Goal: Task Accomplishment & Management: Manage account settings

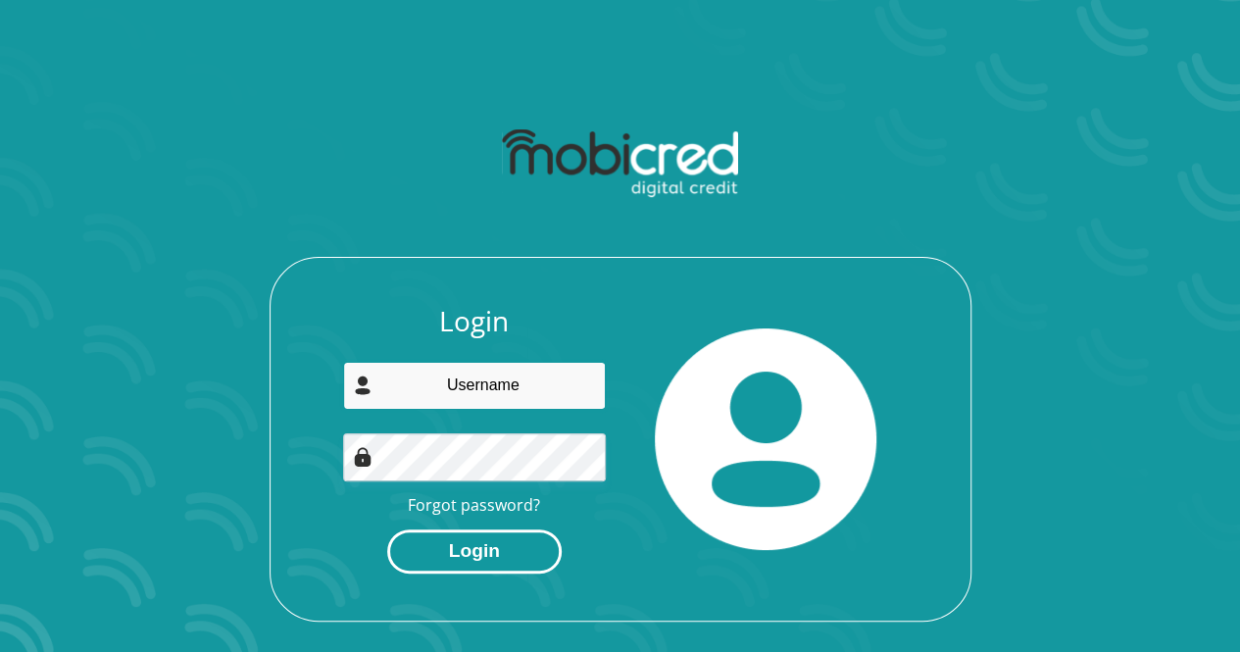
type input "mothoagae.nm@gmail.com"
click at [469, 568] on button "Login" at bounding box center [474, 552] width 175 height 44
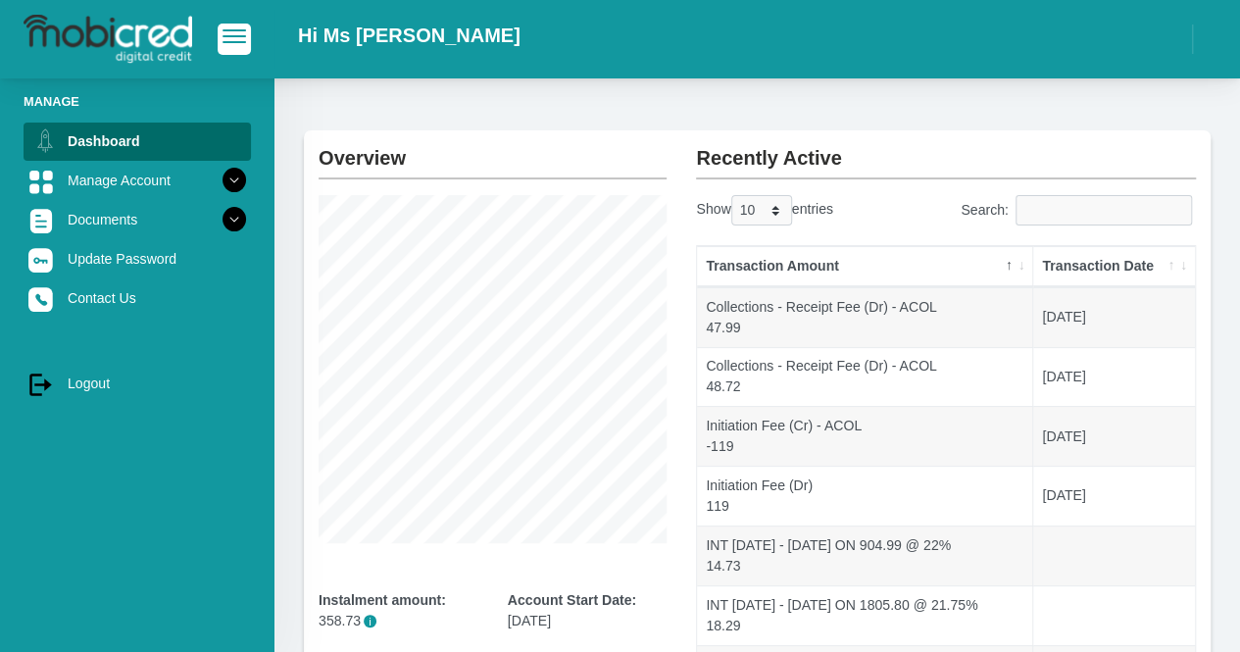
scroll to position [55, 0]
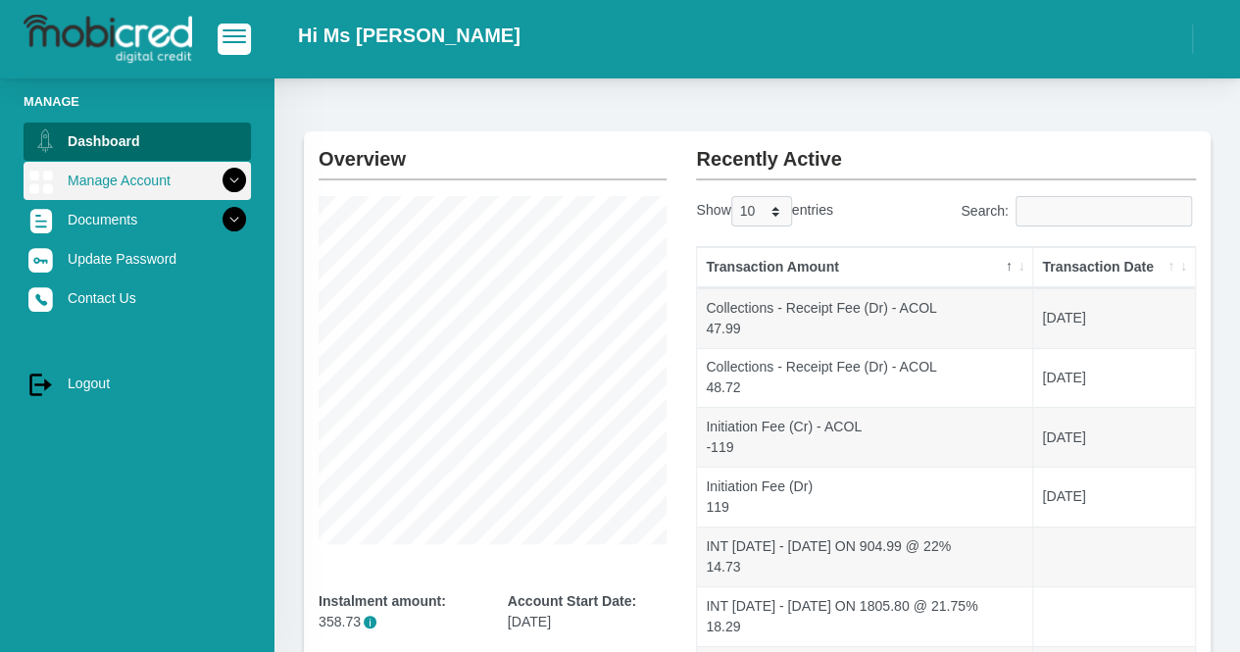
click at [137, 181] on link "Manage Account" at bounding box center [138, 180] width 228 height 37
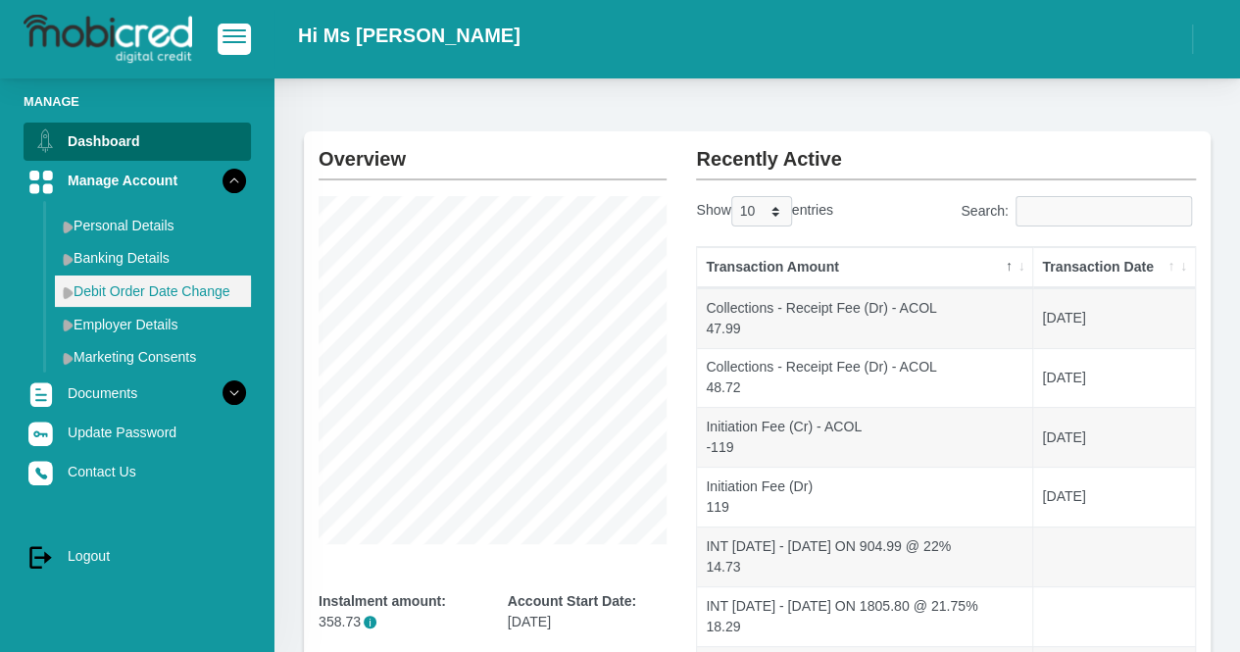
click at [161, 289] on link "Debit Order Date Change" at bounding box center [153, 291] width 196 height 31
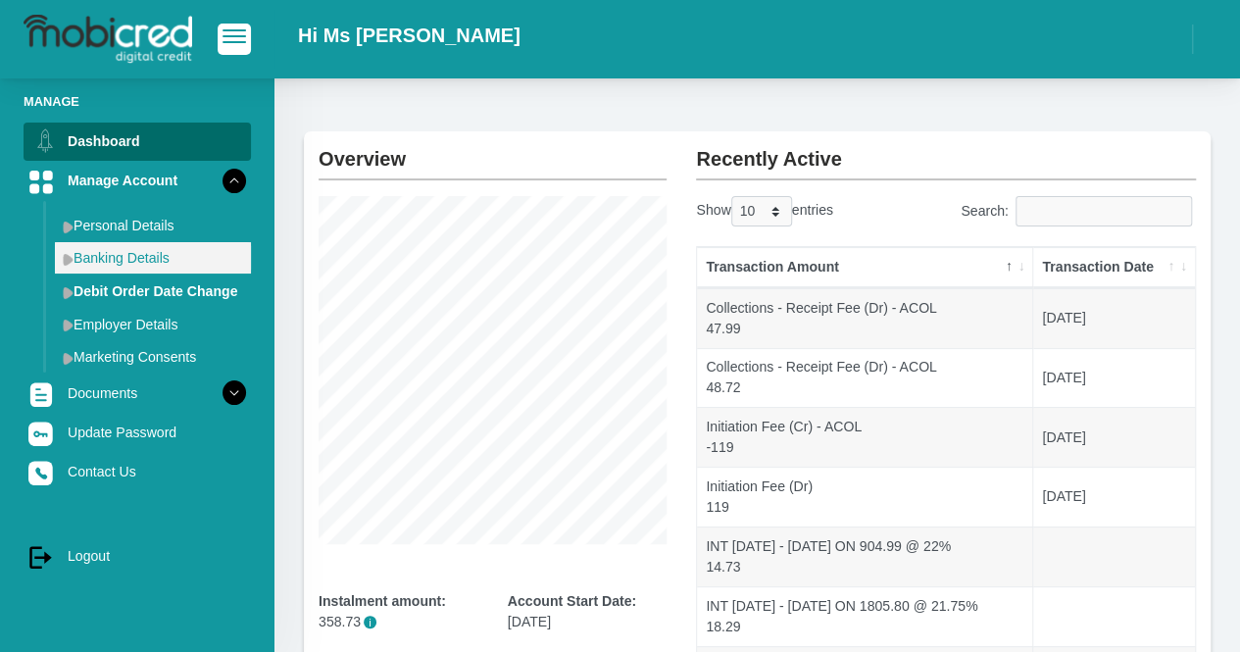
click at [143, 266] on link "Banking Details" at bounding box center [153, 257] width 196 height 31
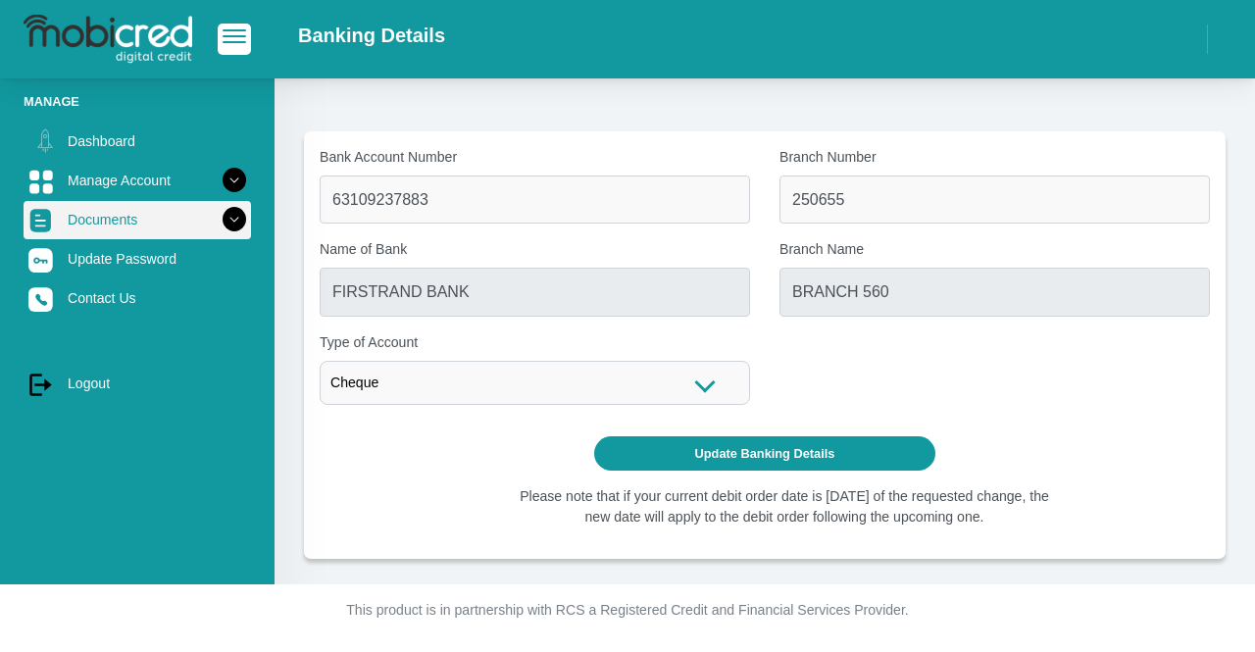
click at [160, 215] on link "Documents" at bounding box center [138, 219] width 228 height 37
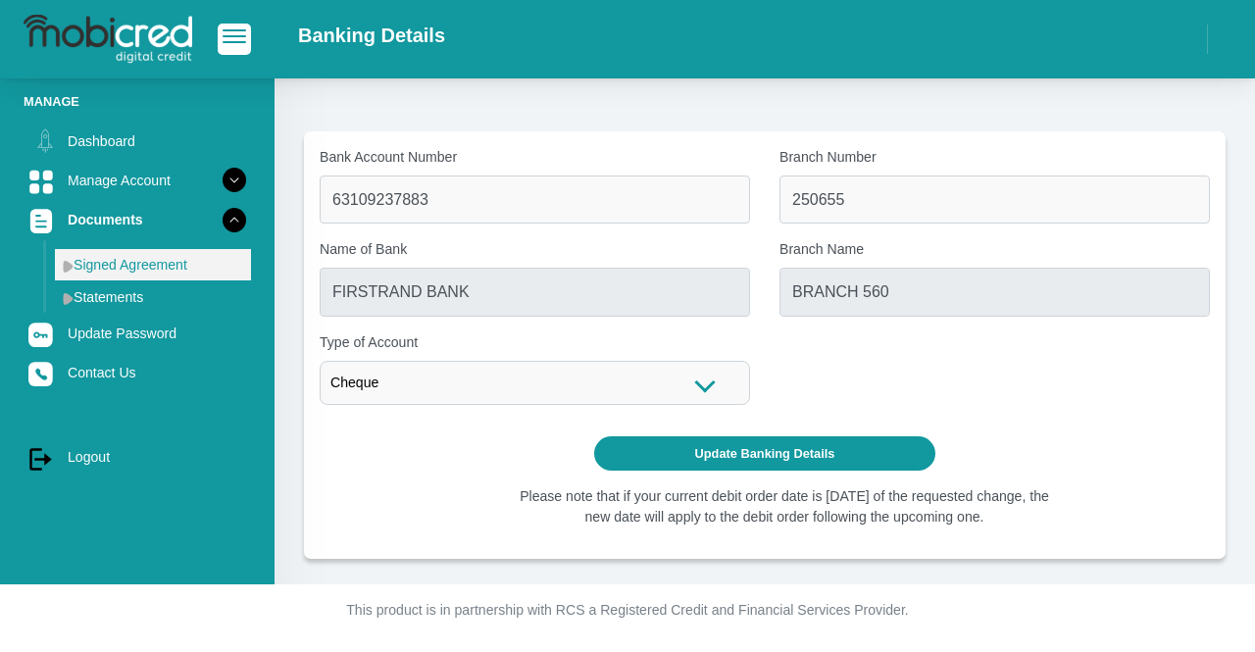
click at [159, 269] on link "Signed Agreement" at bounding box center [153, 264] width 196 height 31
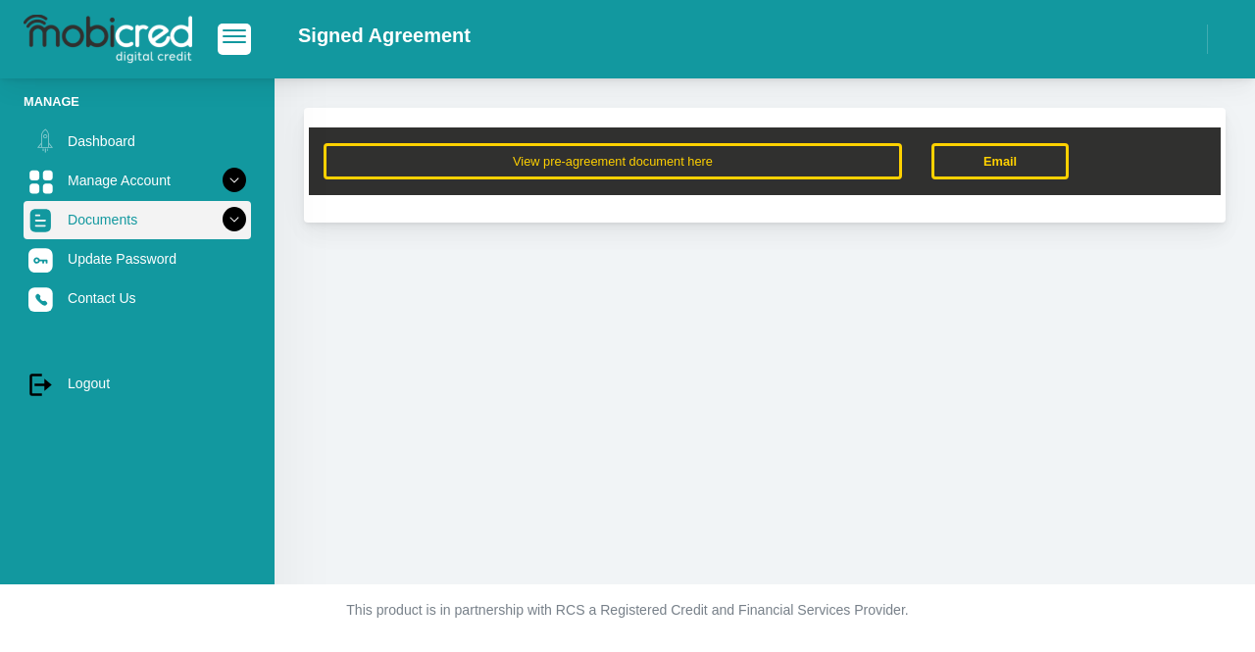
click at [188, 226] on link "Documents" at bounding box center [138, 219] width 228 height 37
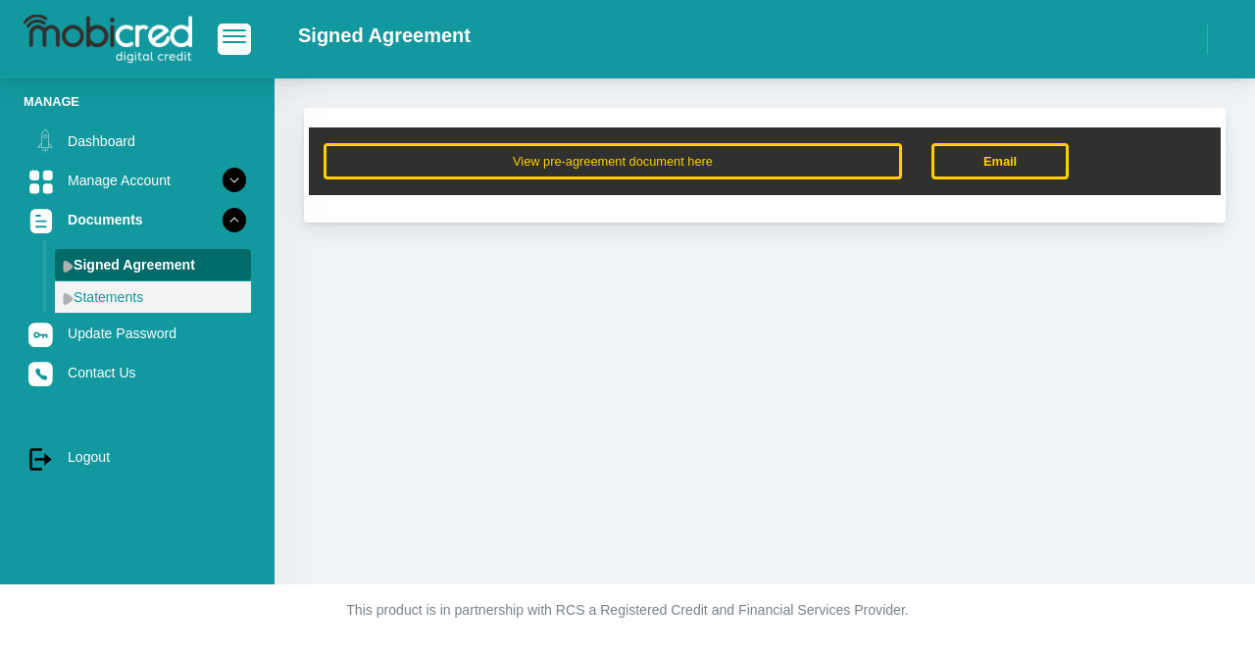
click at [176, 291] on link "Statements" at bounding box center [153, 296] width 196 height 31
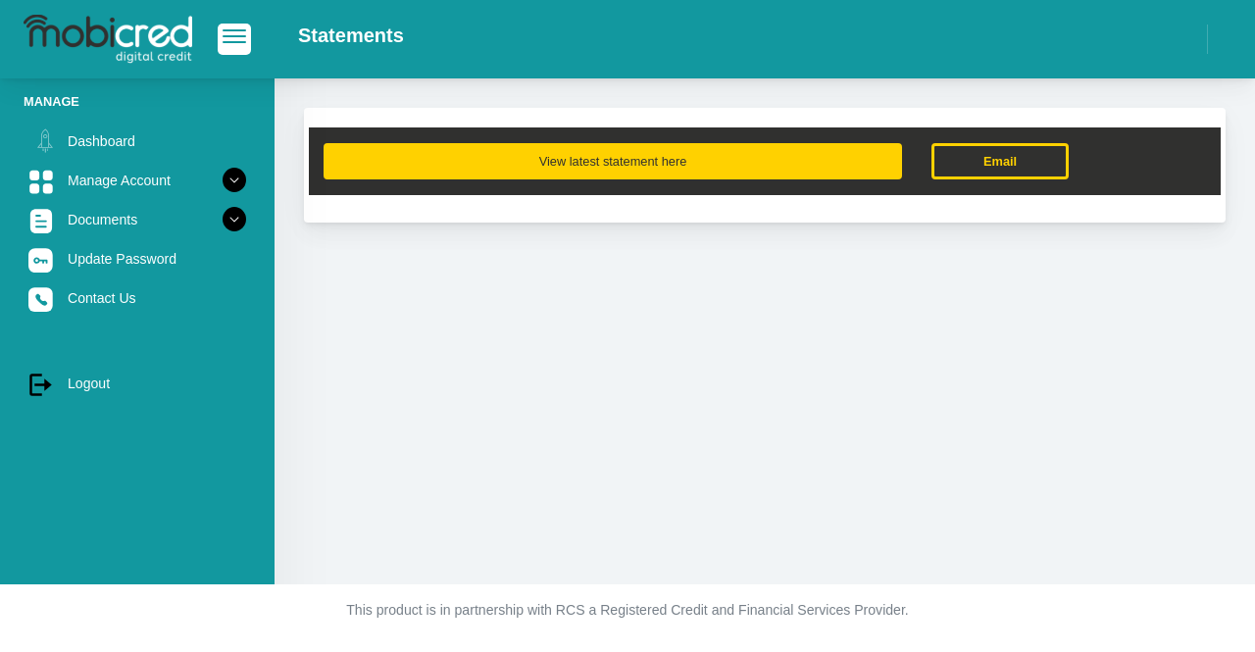
click at [592, 160] on button "View latest statement here" at bounding box center [613, 161] width 579 height 36
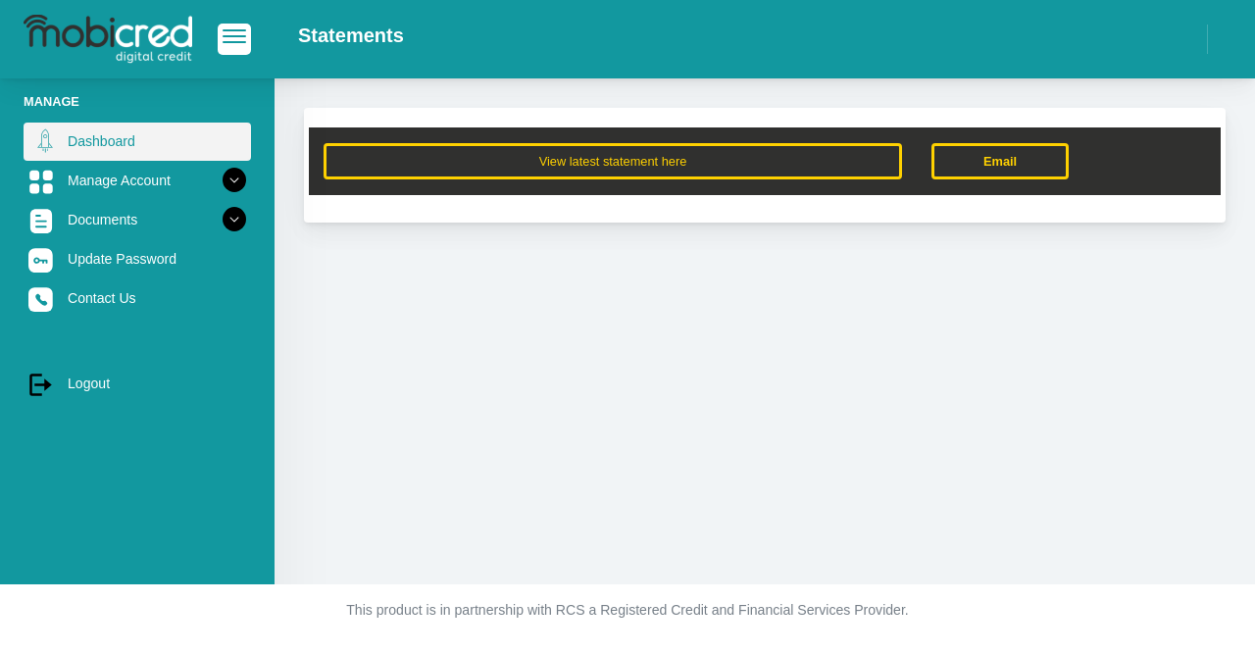
click at [118, 140] on link "Dashboard" at bounding box center [138, 141] width 228 height 37
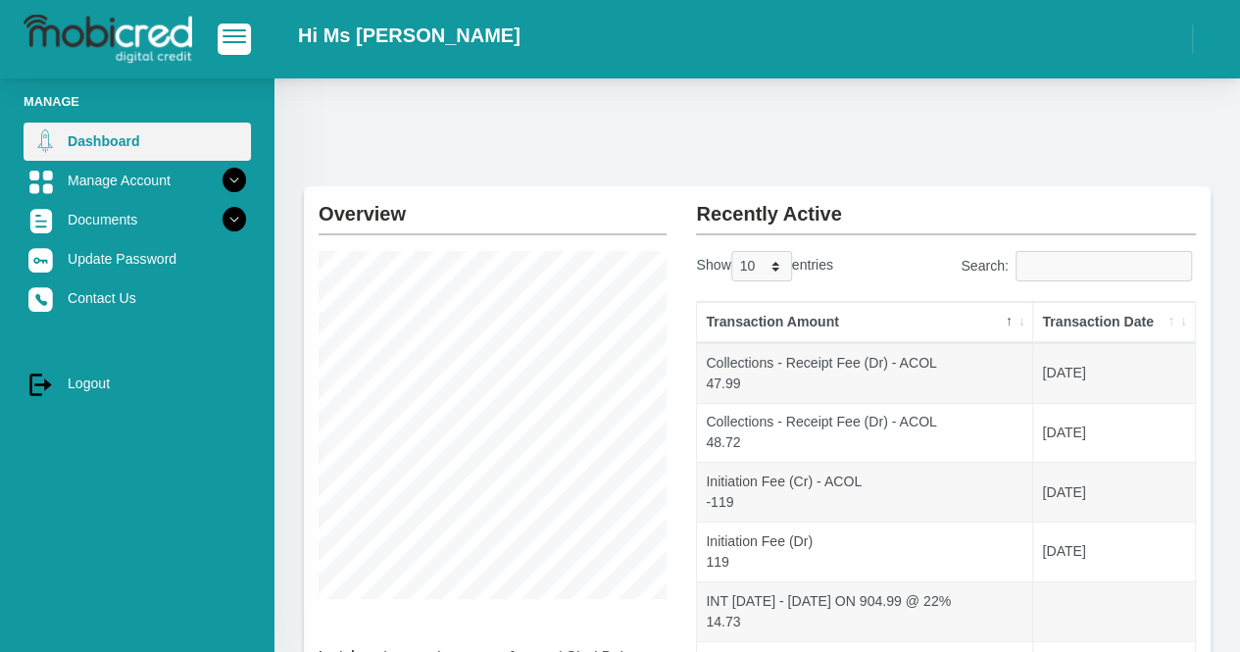
drag, startPoint x: 319, startPoint y: 158, endPoint x: 172, endPoint y: 158, distance: 147.1
click at [172, 158] on div "Manage Dashboard Manage Account Personal Details Banking Details" at bounding box center [620, 518] width 1240 height 1037
click at [158, 148] on link "Dashboard" at bounding box center [138, 141] width 228 height 37
click at [118, 146] on link "Dashboard" at bounding box center [138, 141] width 228 height 37
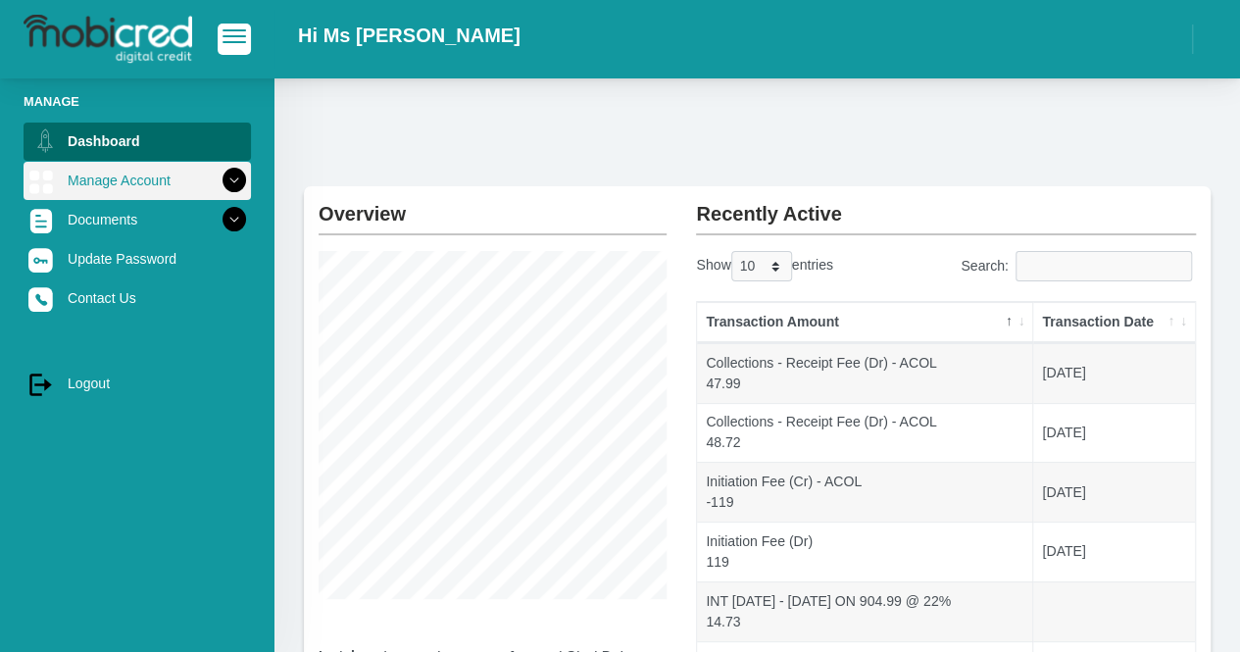
click at [184, 168] on link "Manage Account" at bounding box center [138, 180] width 228 height 37
